Goal: Information Seeking & Learning: Learn about a topic

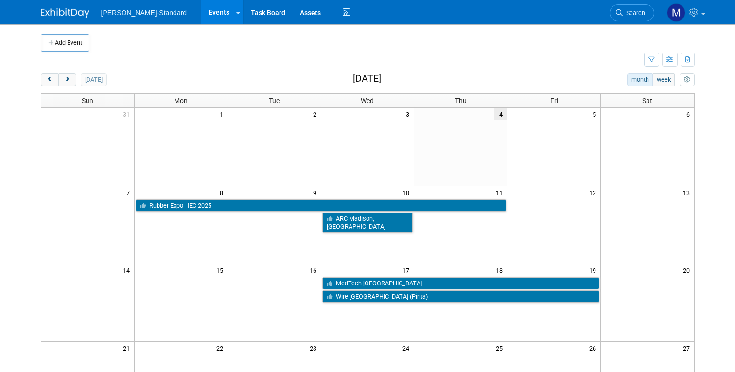
click at [71, 12] on img at bounding box center [65, 13] width 49 height 10
click at [236, 16] on div at bounding box center [238, 12] width 4 height 10
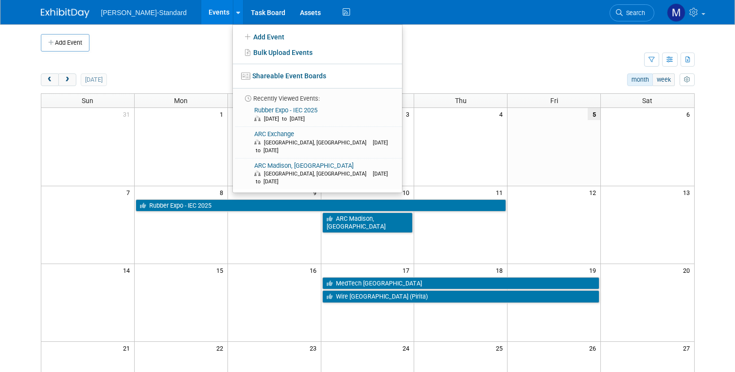
click at [445, 32] on div "Add Event" at bounding box center [368, 37] width 654 height 27
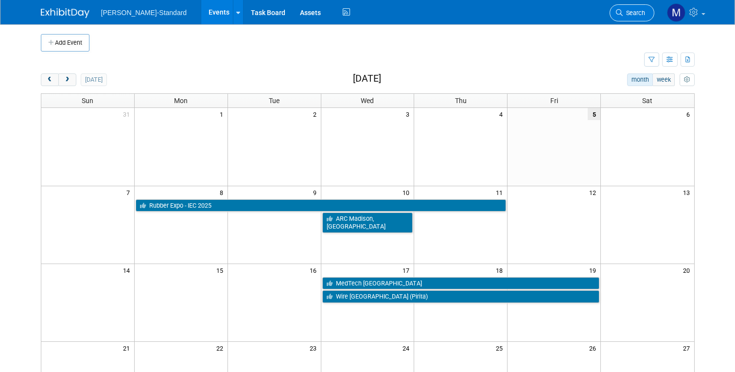
click at [635, 14] on span "Search" at bounding box center [634, 12] width 22 height 7
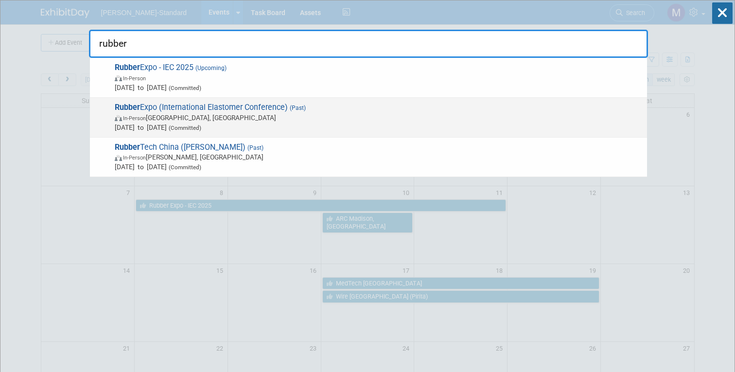
type input "rubber"
click at [263, 113] on span "In-Person Cleveland, OH" at bounding box center [379, 118] width 528 height 10
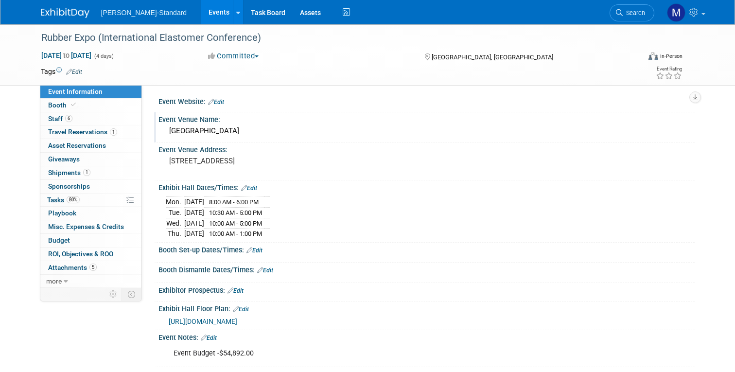
scroll to position [1, 0]
click at [64, 171] on span "Shipments 1" at bounding box center [69, 173] width 42 height 8
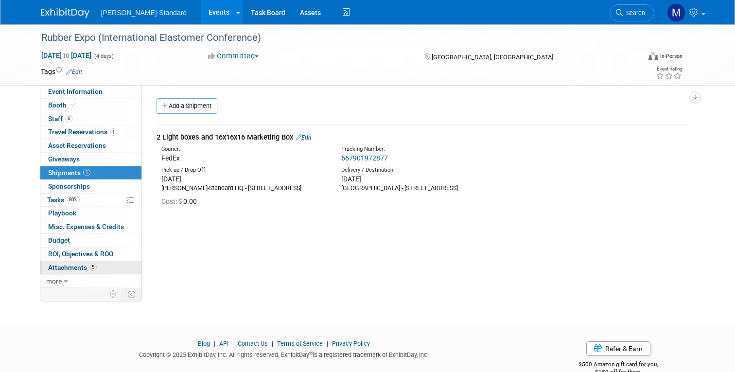
click at [69, 265] on span "Attachments 5" at bounding box center [72, 268] width 49 height 8
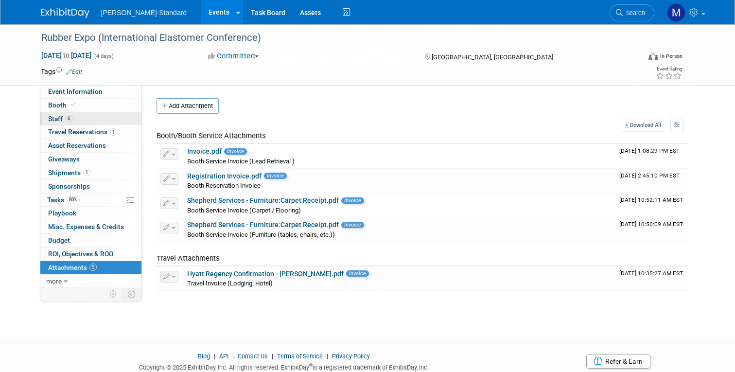
click at [55, 119] on span "Staff 6" at bounding box center [60, 119] width 24 height 8
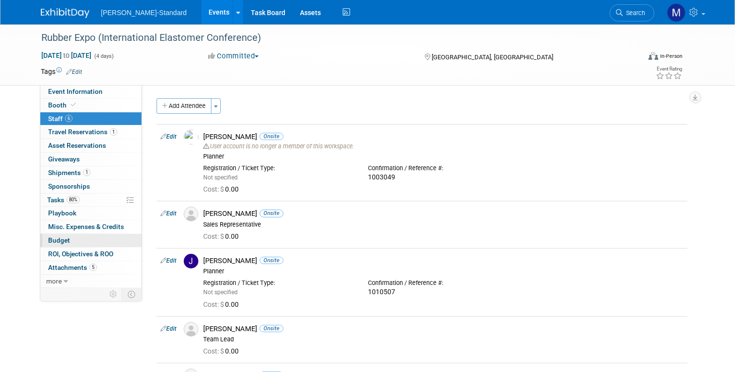
click at [56, 241] on span "Budget" at bounding box center [59, 240] width 22 height 8
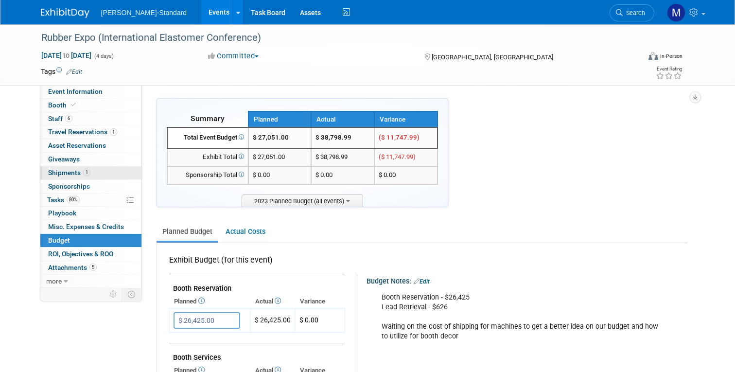
click at [67, 171] on span "Shipments 1" at bounding box center [69, 173] width 42 height 8
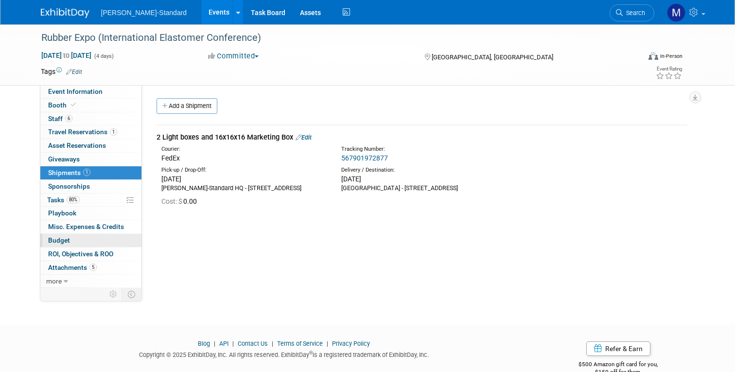
click at [62, 240] on span "Budget" at bounding box center [59, 240] width 22 height 8
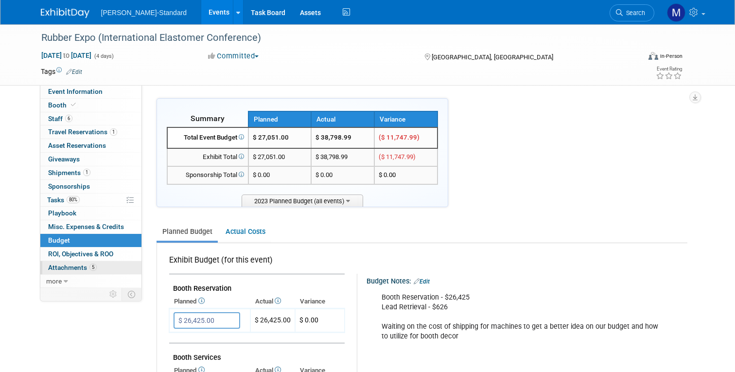
click at [71, 265] on span "Attachments 5" at bounding box center [72, 268] width 49 height 8
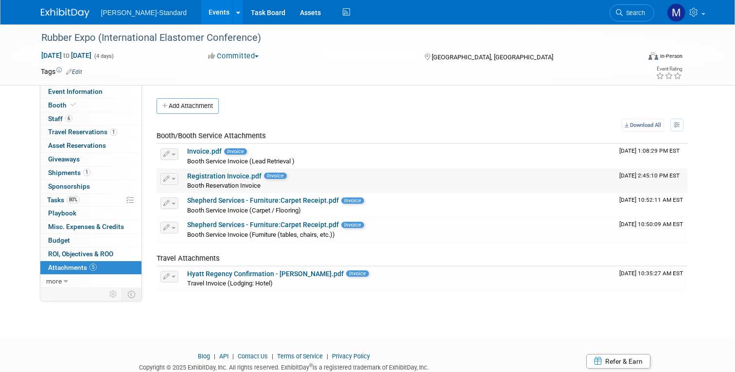
click at [223, 177] on link "Registration Invoice.pdf" at bounding box center [224, 176] width 74 height 8
click at [229, 200] on link "Shepherd Services - Furniture:Carpet Receipt.pdf" at bounding box center [263, 200] width 152 height 8
click at [56, 14] on img at bounding box center [65, 13] width 49 height 10
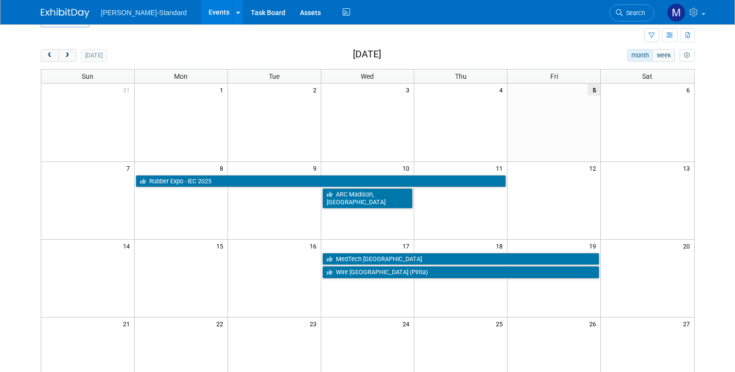
scroll to position [34, 0]
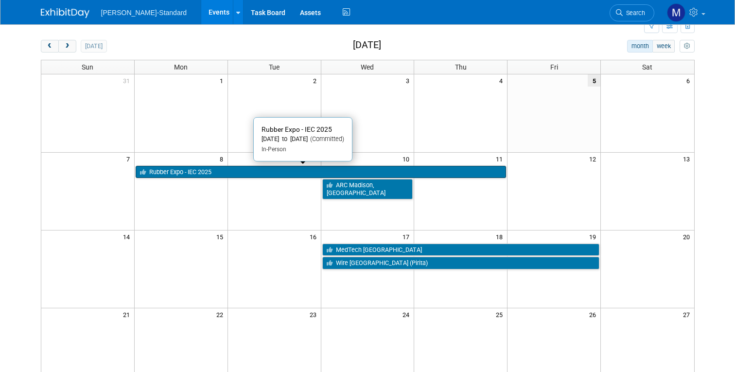
click at [195, 173] on link "Rubber Expo - IEC 2025" at bounding box center [321, 172] width 371 height 13
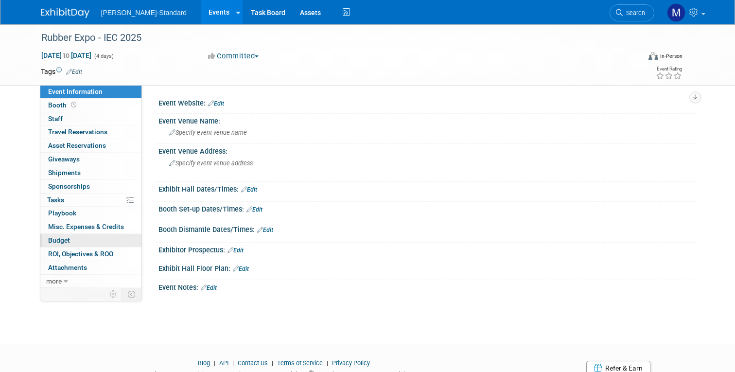
click at [59, 241] on span "Budget" at bounding box center [59, 240] width 22 height 8
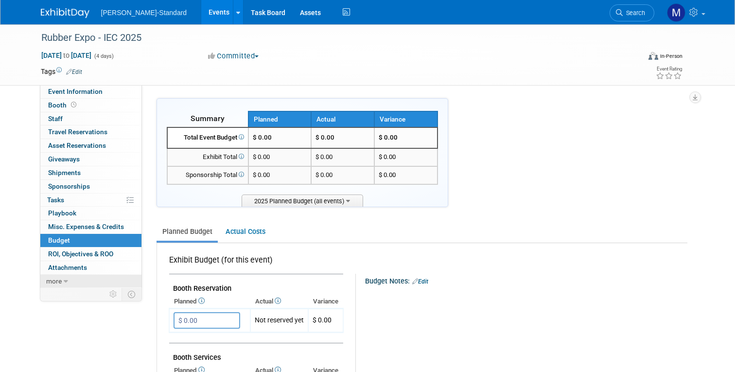
click at [62, 283] on link "more" at bounding box center [90, 281] width 101 height 13
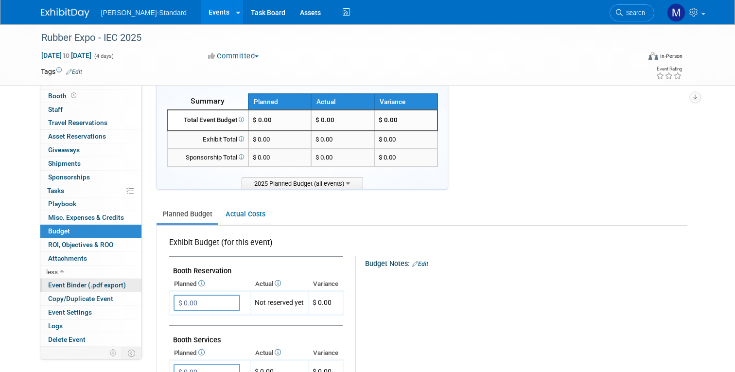
scroll to position [18, 0]
click at [68, 284] on span "Event Binder (.pdf export)" at bounding box center [87, 285] width 78 height 8
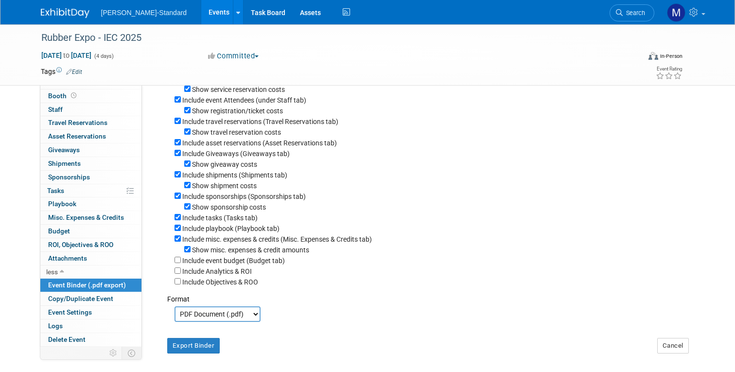
scroll to position [100, 0]
click at [75, 259] on span "Attachments 0" at bounding box center [67, 258] width 39 height 8
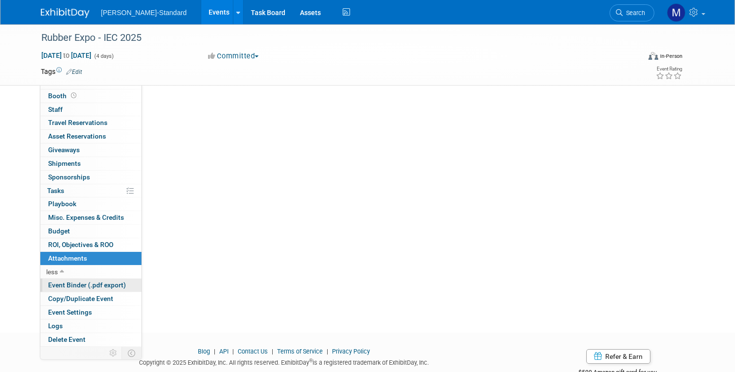
scroll to position [70, 0]
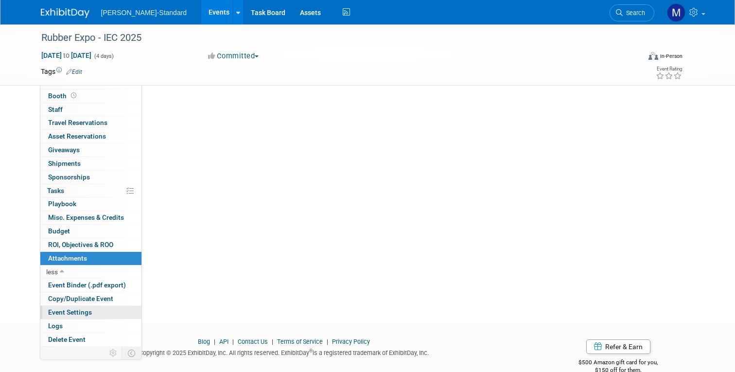
click at [78, 310] on span "Event Settings" at bounding box center [70, 312] width 44 height 8
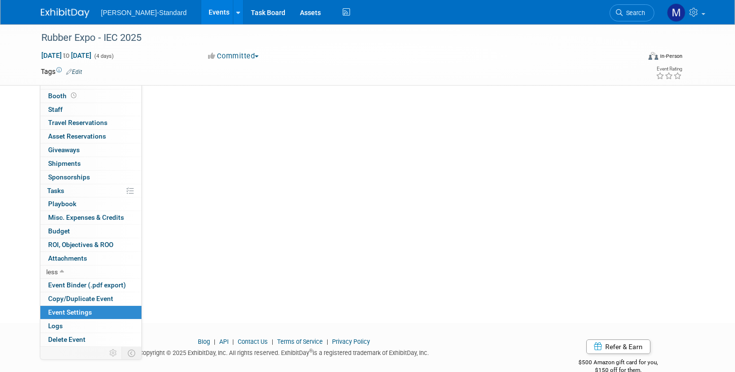
scroll to position [0, 0]
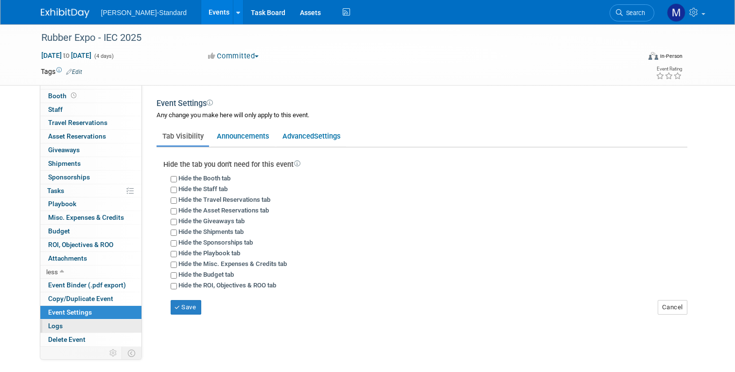
click at [55, 325] on span "Logs" at bounding box center [55, 326] width 15 height 8
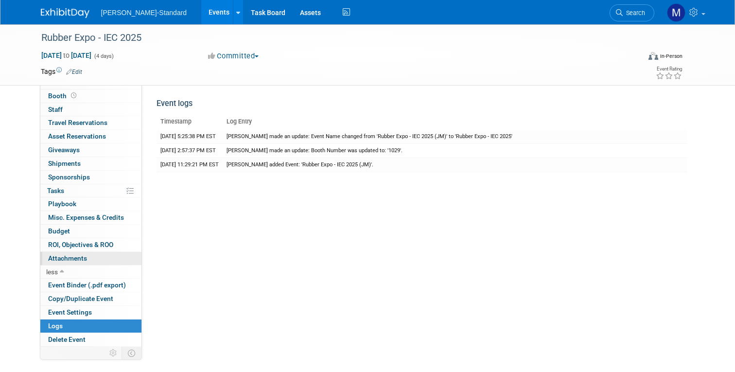
click at [62, 258] on span "Attachments 0" at bounding box center [67, 258] width 39 height 8
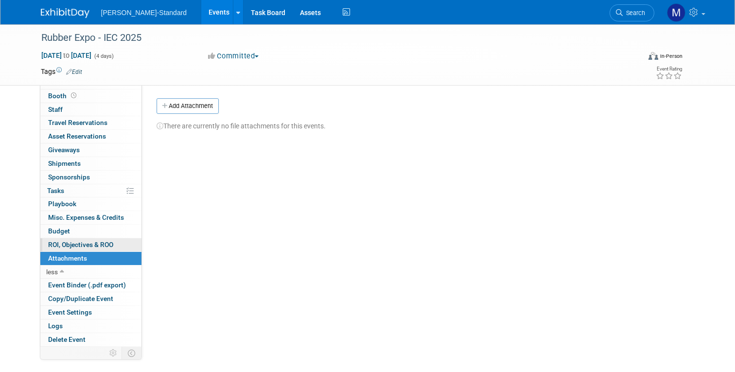
click at [67, 245] on span "ROI, Objectives & ROO 0" at bounding box center [80, 245] width 65 height 8
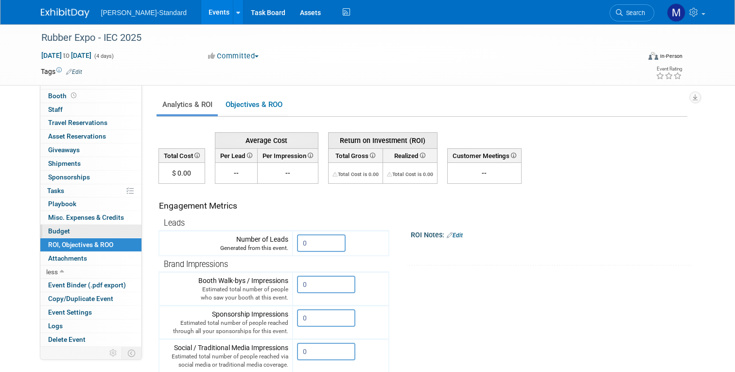
click at [69, 228] on link "Budget" at bounding box center [90, 231] width 101 height 13
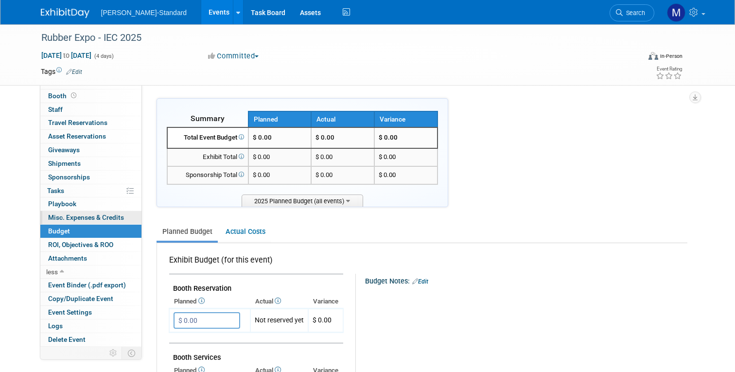
click at [78, 214] on span "Misc. Expenses & Credits 0" at bounding box center [86, 217] width 76 height 8
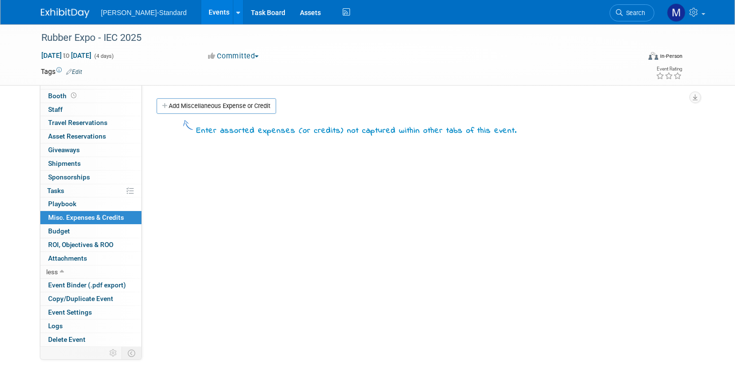
click at [63, 12] on img at bounding box center [65, 13] width 49 height 10
